Goal: Information Seeking & Learning: Check status

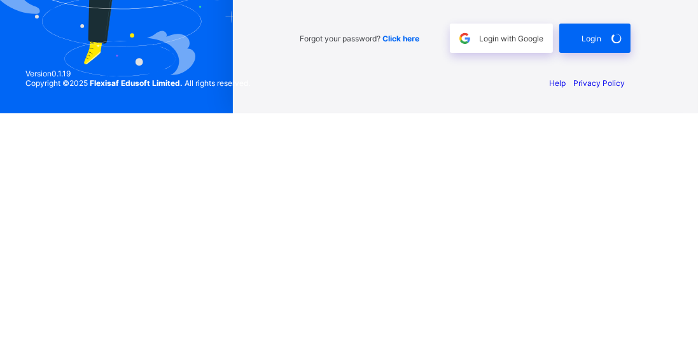
scroll to position [61, 0]
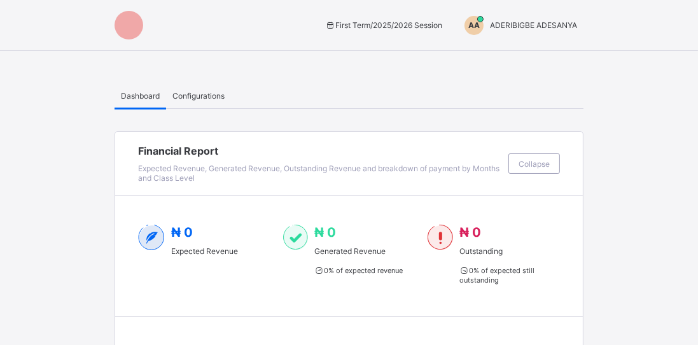
click at [532, 28] on span "ADERIBIGBE ADESANYA" at bounding box center [533, 25] width 87 height 10
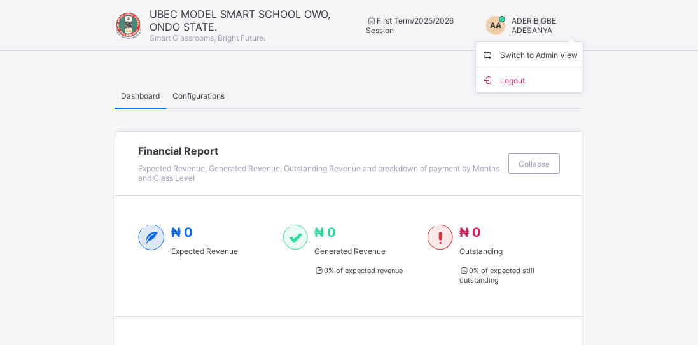
click at [571, 52] on span "Switch to Admin View" at bounding box center [529, 54] width 97 height 15
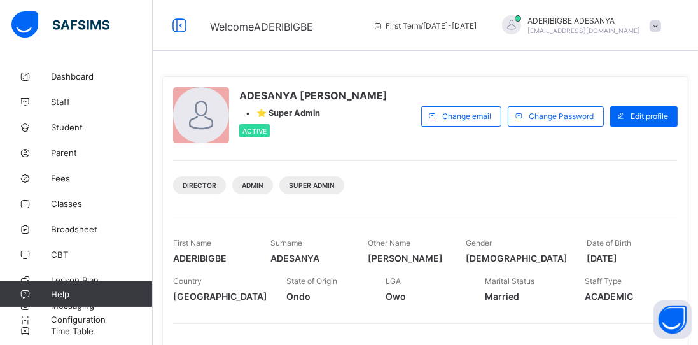
click at [76, 155] on span "Parent" at bounding box center [102, 153] width 102 height 10
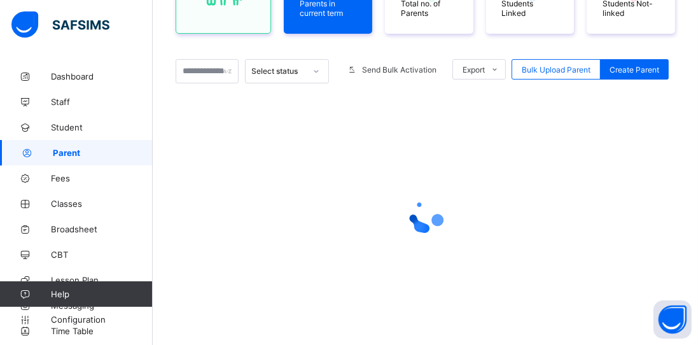
scroll to position [205, 0]
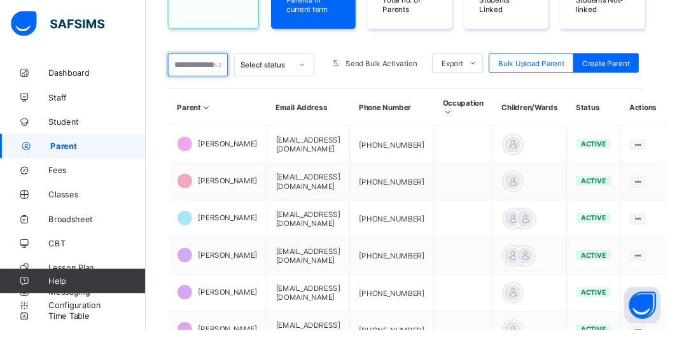
click at [208, 67] on input "text" at bounding box center [207, 67] width 63 height 24
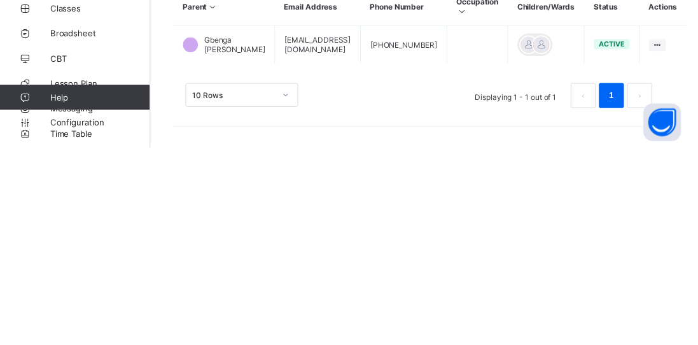
scroll to position [116, 0]
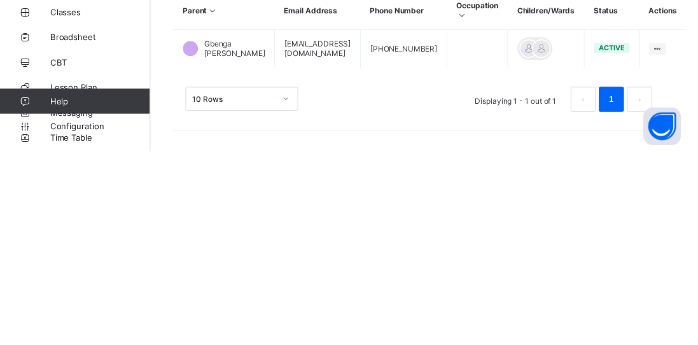
type input "******"
click at [0, 0] on ul "Edit Parent View Profile Reset Password Resend Activation Link Change Email Lin…" at bounding box center [0, 0] width 0 height 0
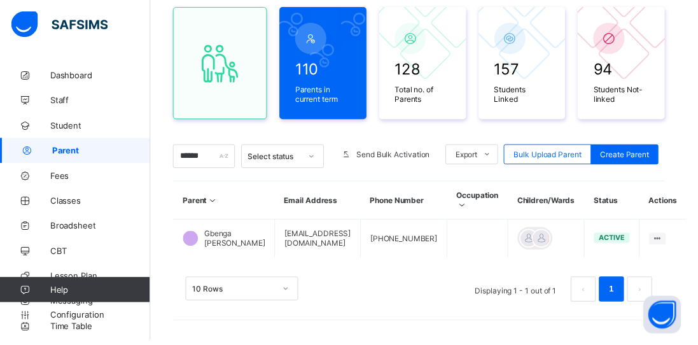
scroll to position [101, 0]
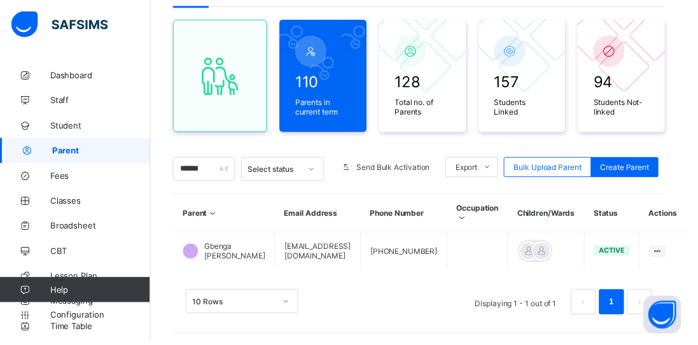
click at [0, 0] on div "Change Email" at bounding box center [0, 0] width 0 height 0
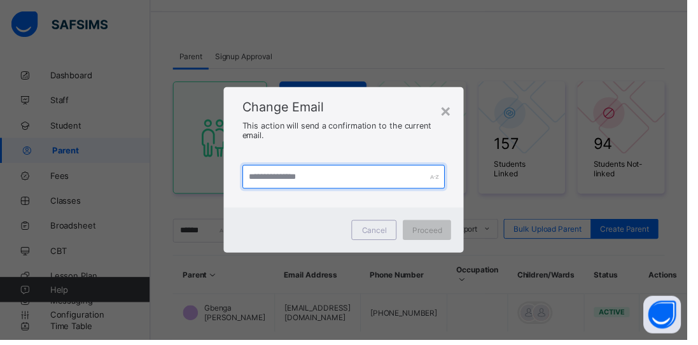
click at [268, 191] on input "text" at bounding box center [349, 179] width 206 height 24
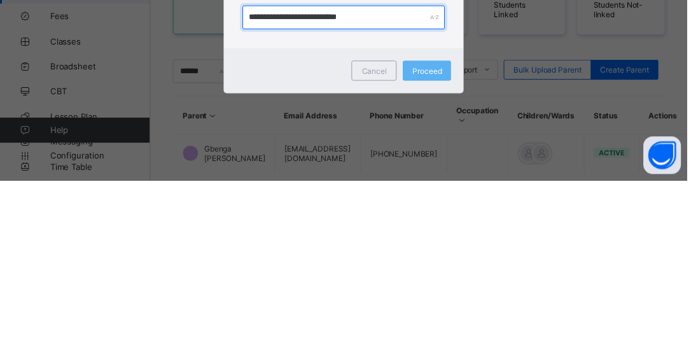
scroll to position [39, 0]
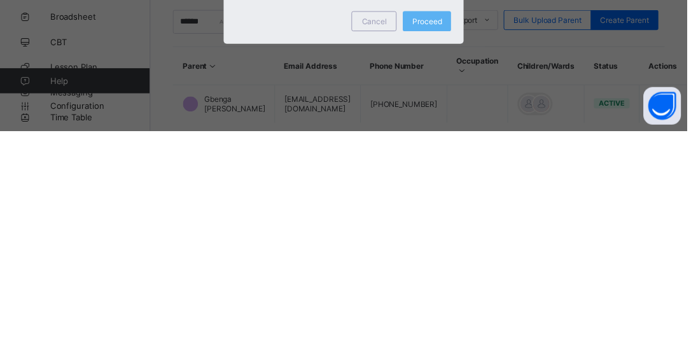
type input "**********"
click at [444, 237] on span "Proceed" at bounding box center [433, 234] width 30 height 10
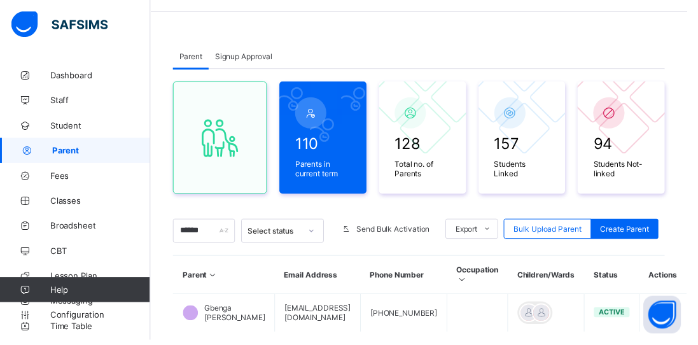
scroll to position [0, 0]
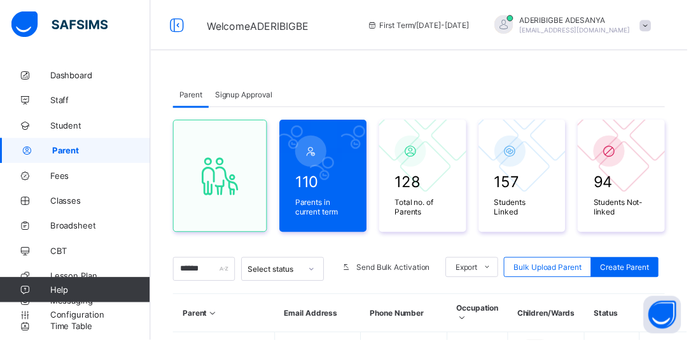
click at [72, 232] on span "Broadsheet" at bounding box center [102, 229] width 102 height 10
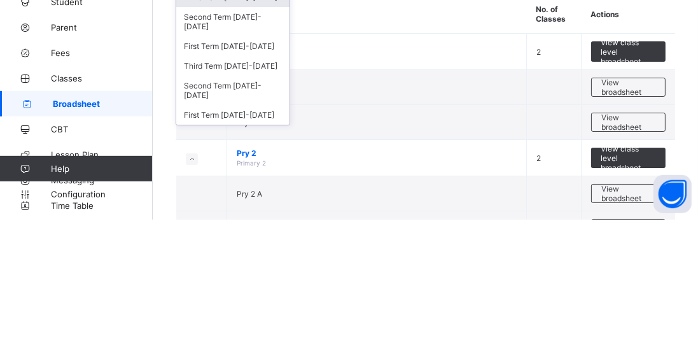
click at [203, 181] on div "Third Term [DATE]-[DATE]" at bounding box center [232, 191] width 113 height 20
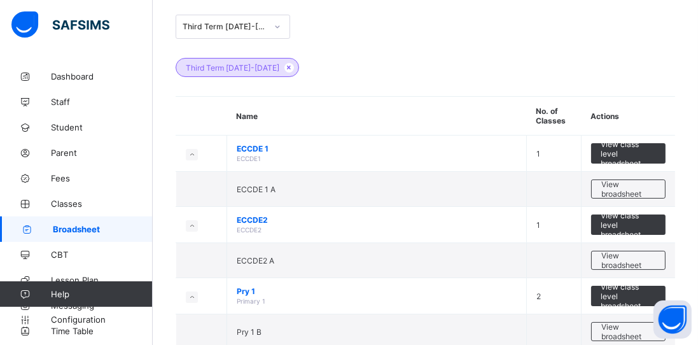
scroll to position [69, 0]
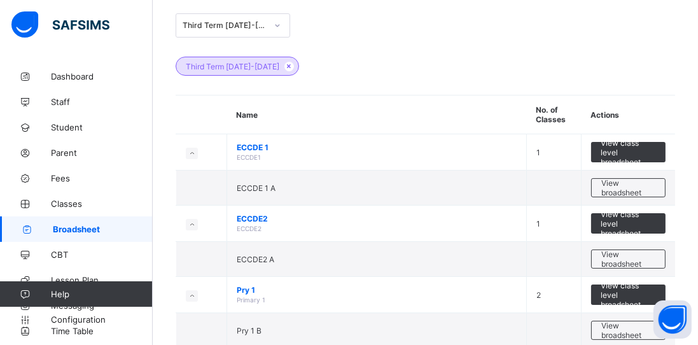
click at [634, 153] on span "View class level broadsheet" at bounding box center [627, 152] width 55 height 29
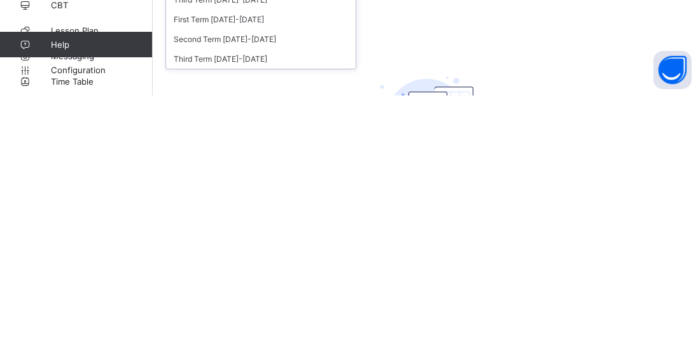
scroll to position [25, 0]
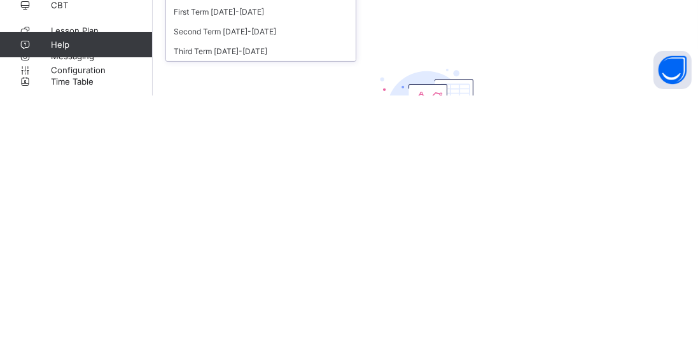
click at [268, 298] on div "Third Term [DATE]-[DATE]" at bounding box center [261, 301] width 190 height 20
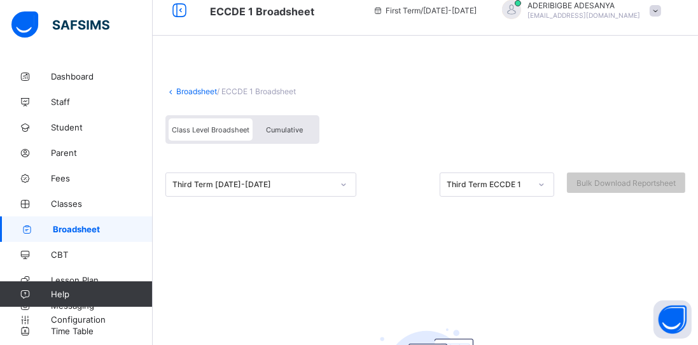
scroll to position [0, 0]
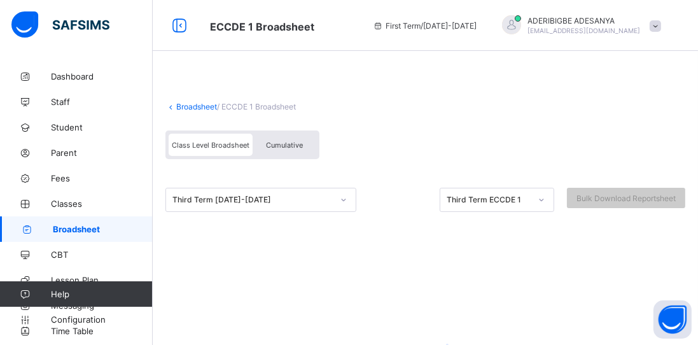
click at [78, 131] on span "Student" at bounding box center [102, 127] width 102 height 10
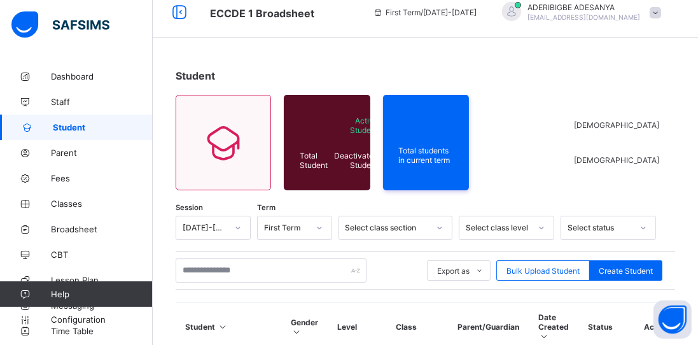
scroll to position [13, 0]
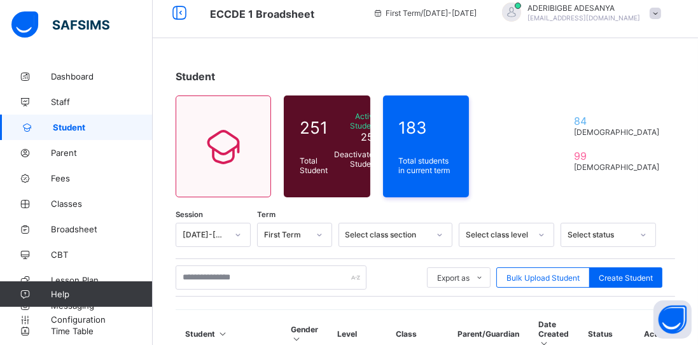
click at [69, 209] on link "Classes" at bounding box center [76, 203] width 153 height 25
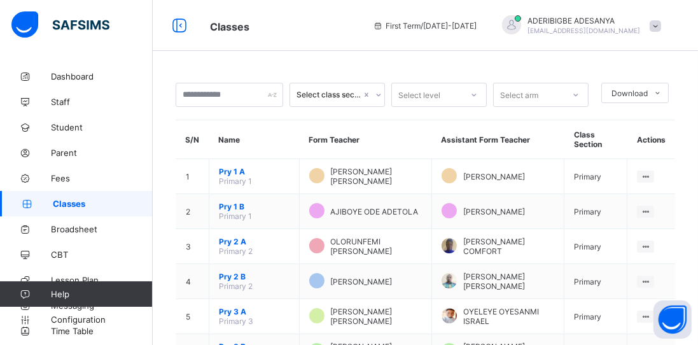
click at [80, 231] on span "Broadsheet" at bounding box center [102, 229] width 102 height 10
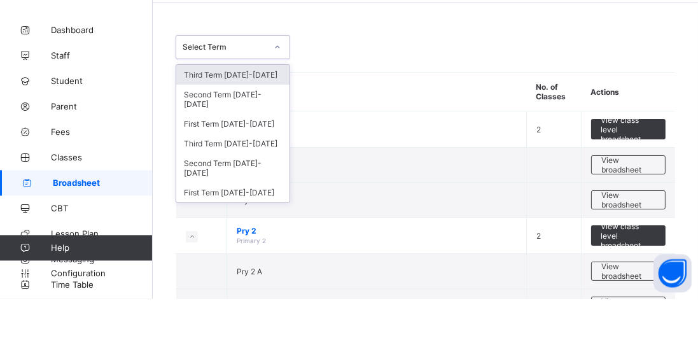
scroll to position [1, 0]
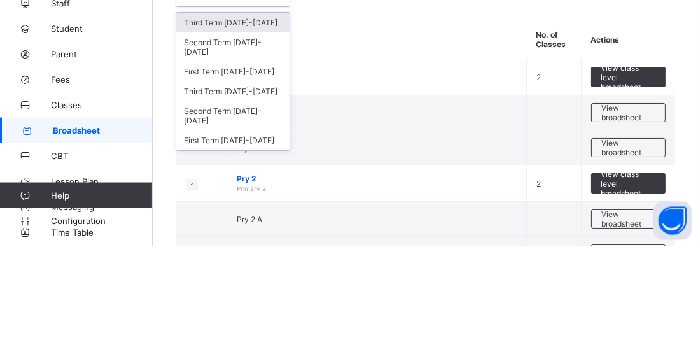
click at [248, 180] on div "Third Term [DATE]-[DATE]" at bounding box center [232, 190] width 113 height 20
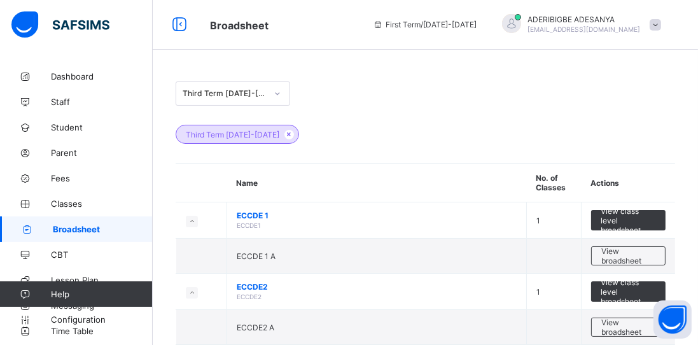
click at [630, 256] on span "View broadsheet" at bounding box center [628, 255] width 54 height 19
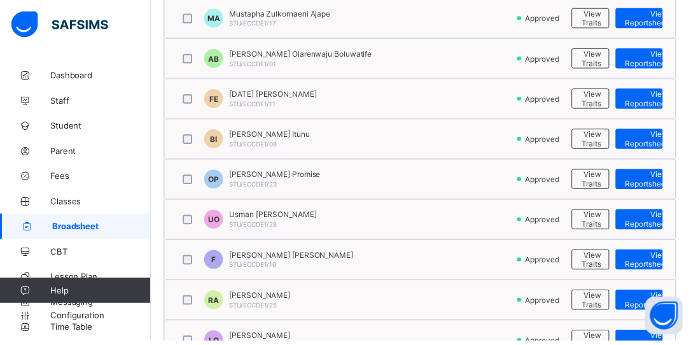
scroll to position [937, 0]
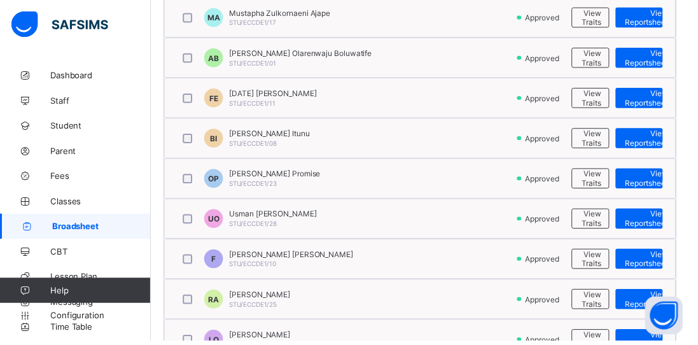
click at [647, 294] on span "View Reportsheet" at bounding box center [654, 302] width 43 height 19
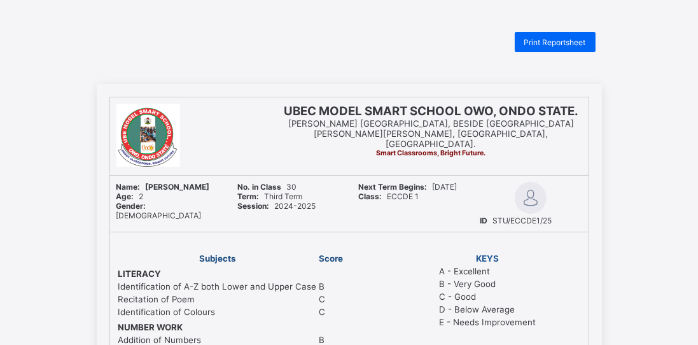
click at [561, 39] on span "Print Reportsheet" at bounding box center [555, 43] width 62 height 10
